Goal: Check status: Check status

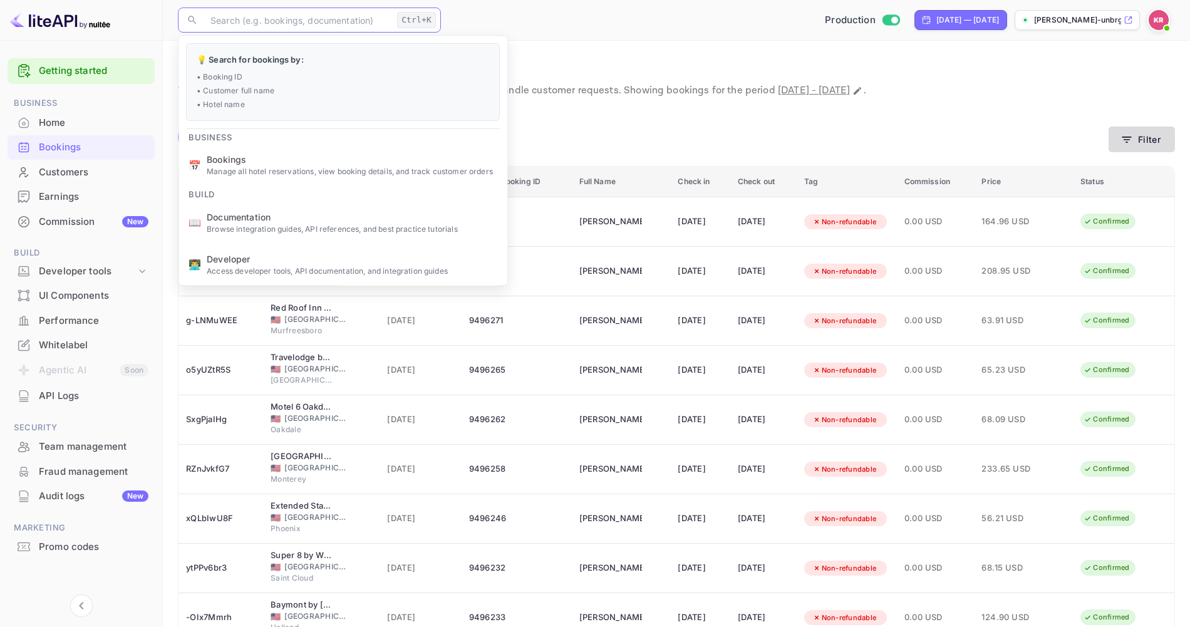
click at [1113, 138] on button "Filter" at bounding box center [1141, 139] width 66 height 26
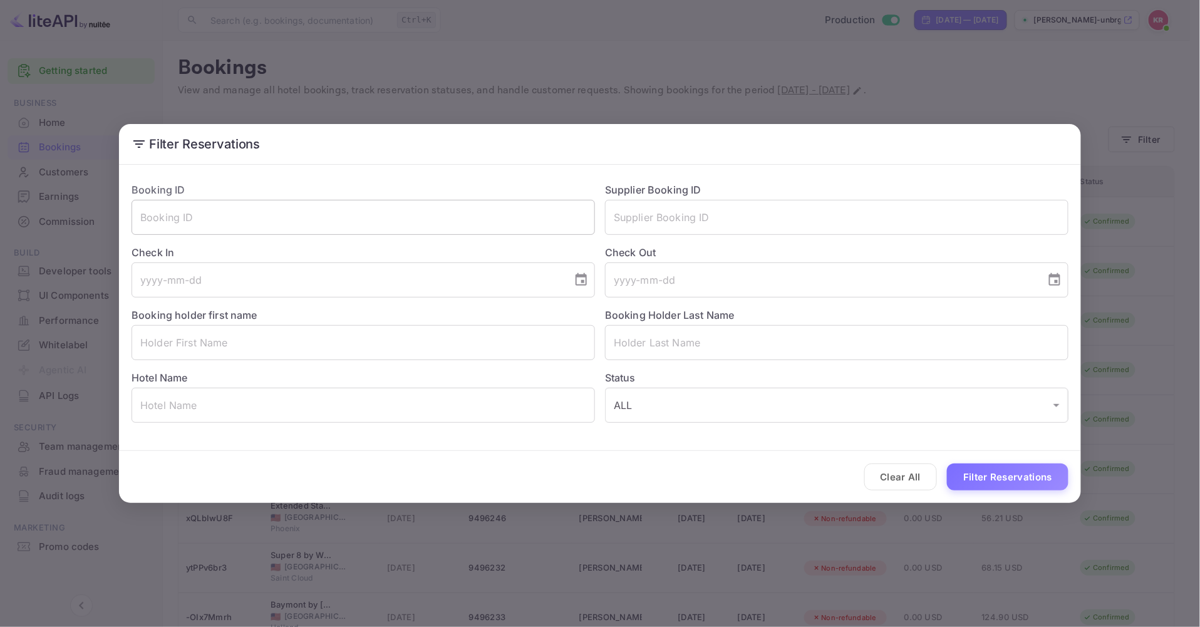
click at [195, 219] on input "text" at bounding box center [362, 217] width 463 height 35
paste input "Stayforless - Name request bh-zbeman"
type input "Stayforless - Name request bh-zbeman"
click at [234, 227] on input "text" at bounding box center [362, 217] width 463 height 35
paste input "bh-zbeman"
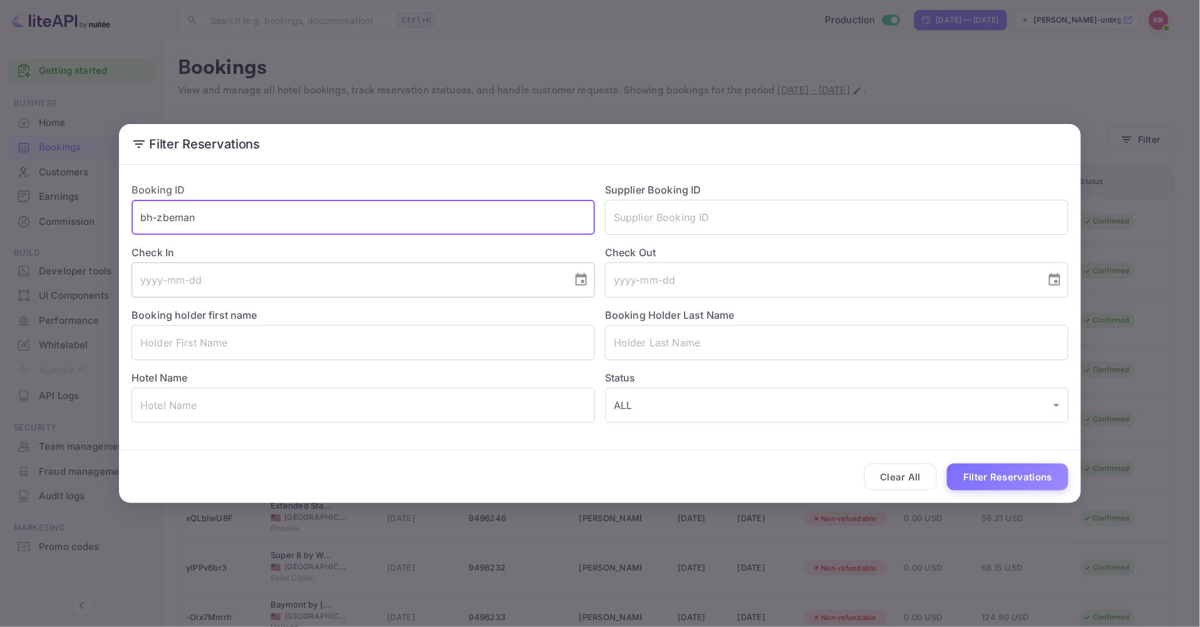
click at [947, 463] on button "Filter Reservations" at bounding box center [1007, 476] width 121 height 27
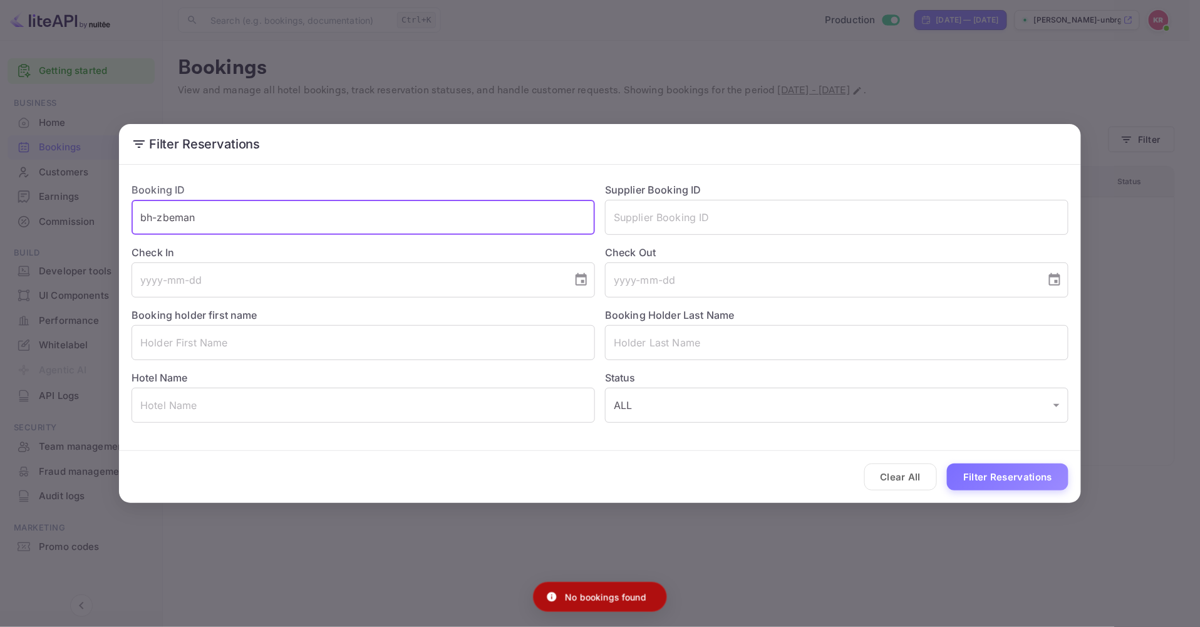
click at [143, 217] on input "bh-zbeman" at bounding box center [362, 217] width 463 height 35
click at [196, 221] on input "bh-zbeman" at bounding box center [362, 217] width 463 height 35
type input "bh-zbeman"
click at [947, 463] on button "Filter Reservations" at bounding box center [1007, 476] width 121 height 27
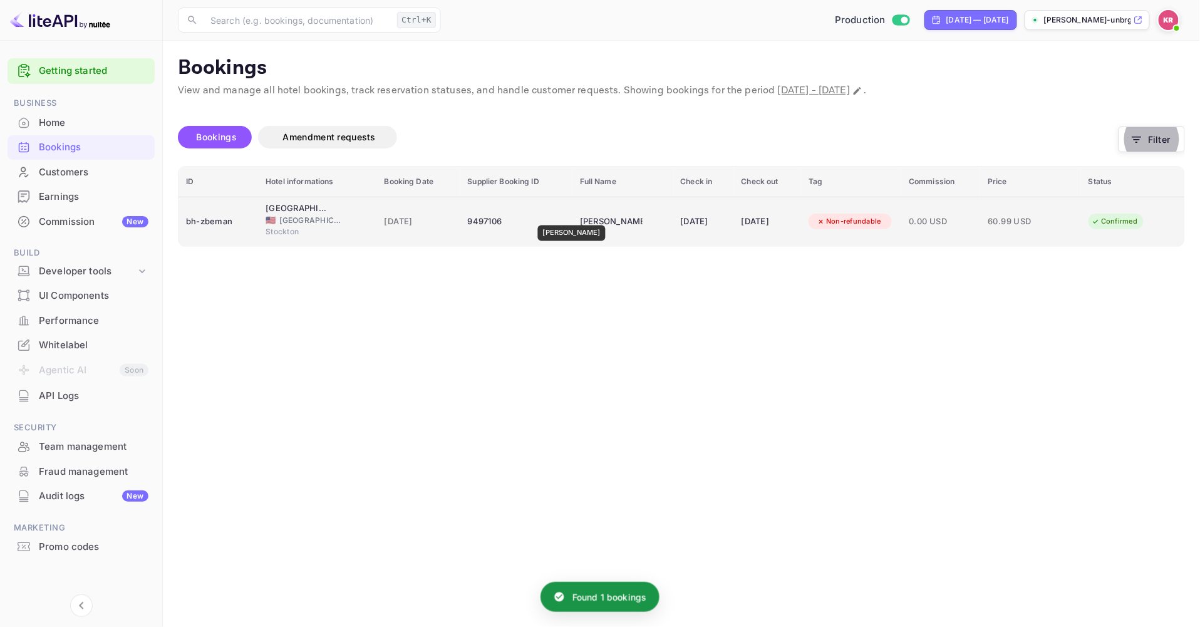
click at [580, 217] on div "[PERSON_NAME]" at bounding box center [611, 222] width 63 height 20
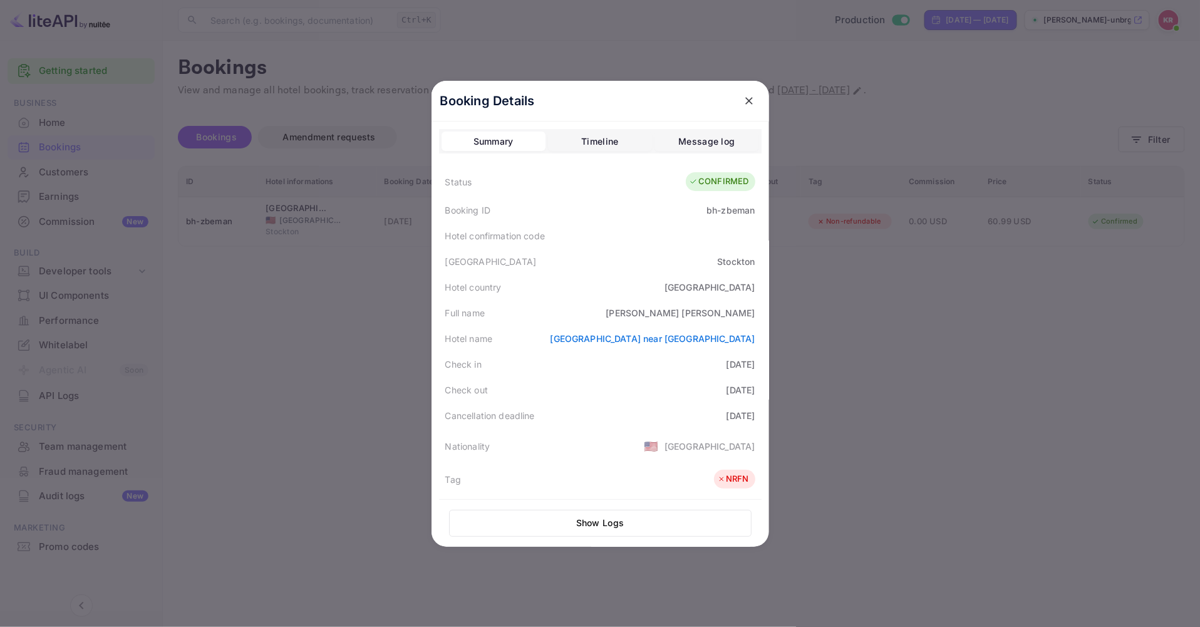
scroll to position [139, 0]
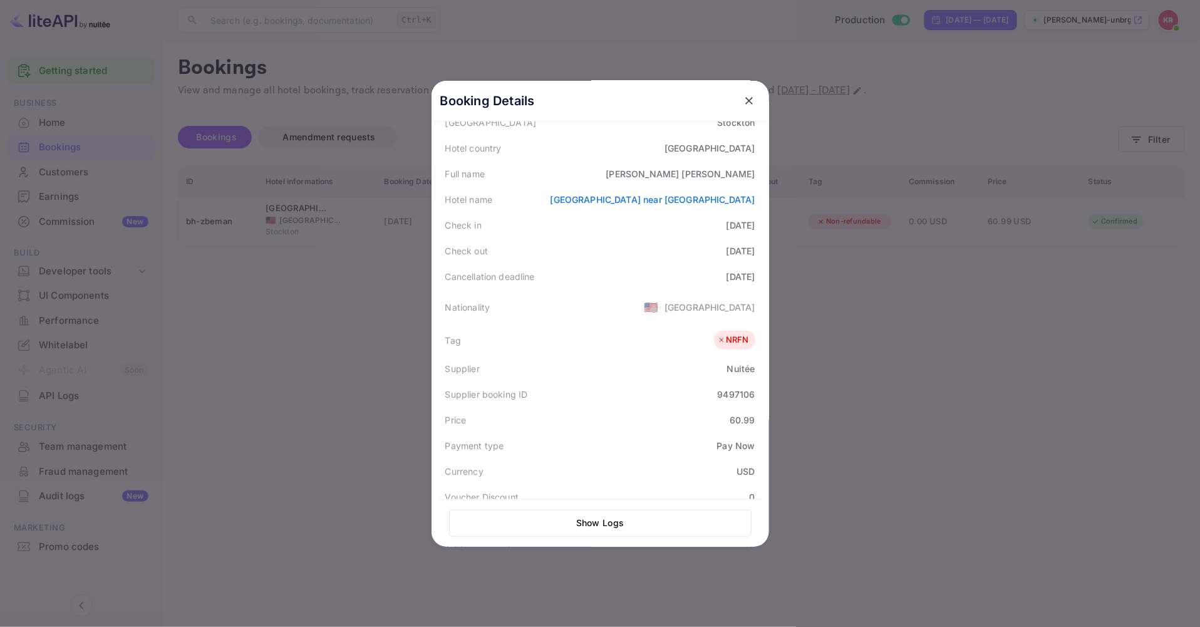
click at [711, 394] on div "Supplier booking ID 9497106" at bounding box center [600, 394] width 322 height 26
copy div "9497106"
